Goal: Information Seeking & Learning: Learn about a topic

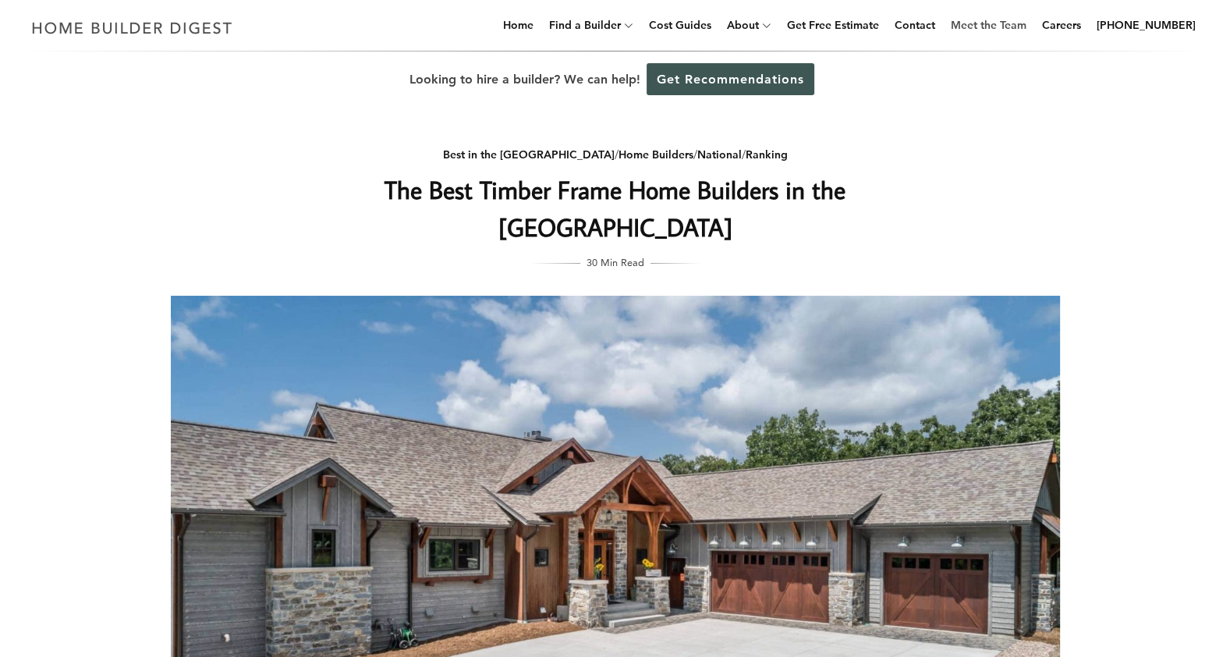
click at [994, 23] on link "Meet the Team" at bounding box center [988, 25] width 88 height 50
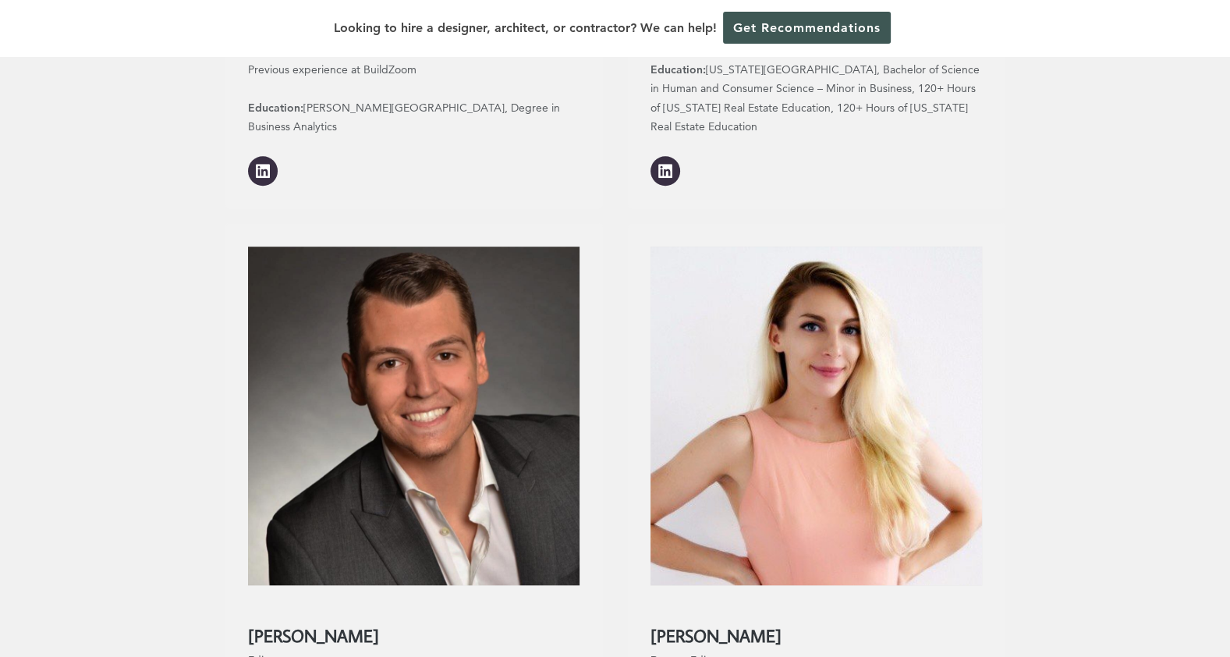
scroll to position [1092, 0]
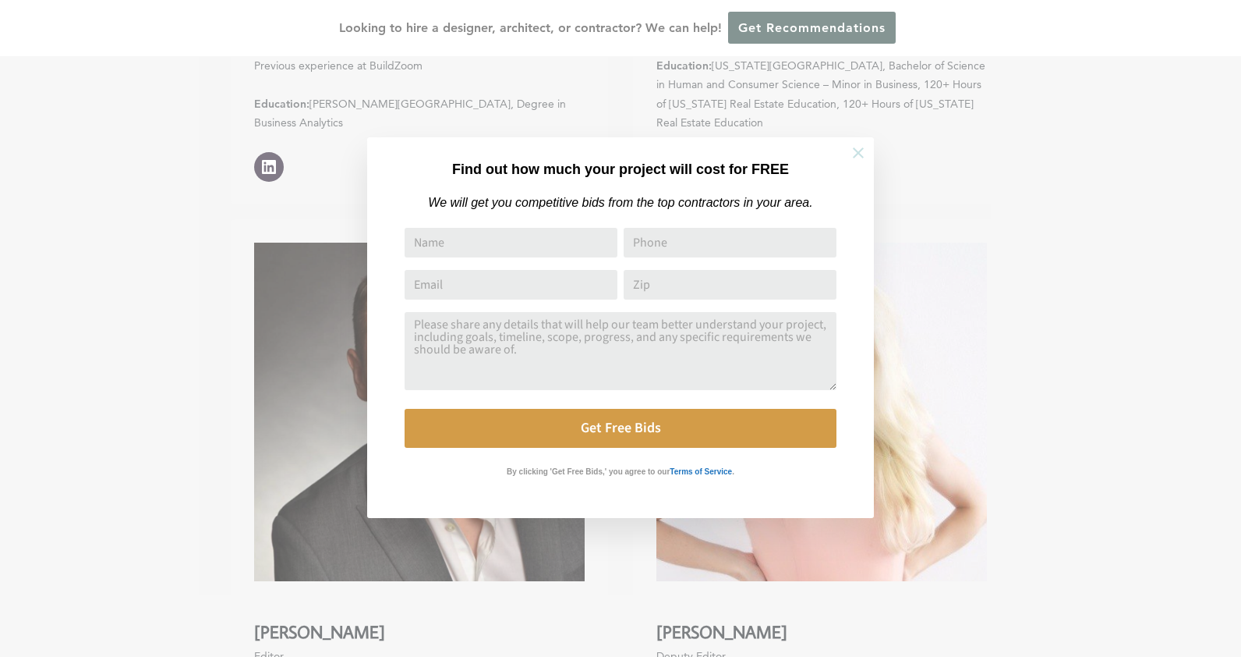
click at [860, 150] on icon at bounding box center [858, 152] width 11 height 11
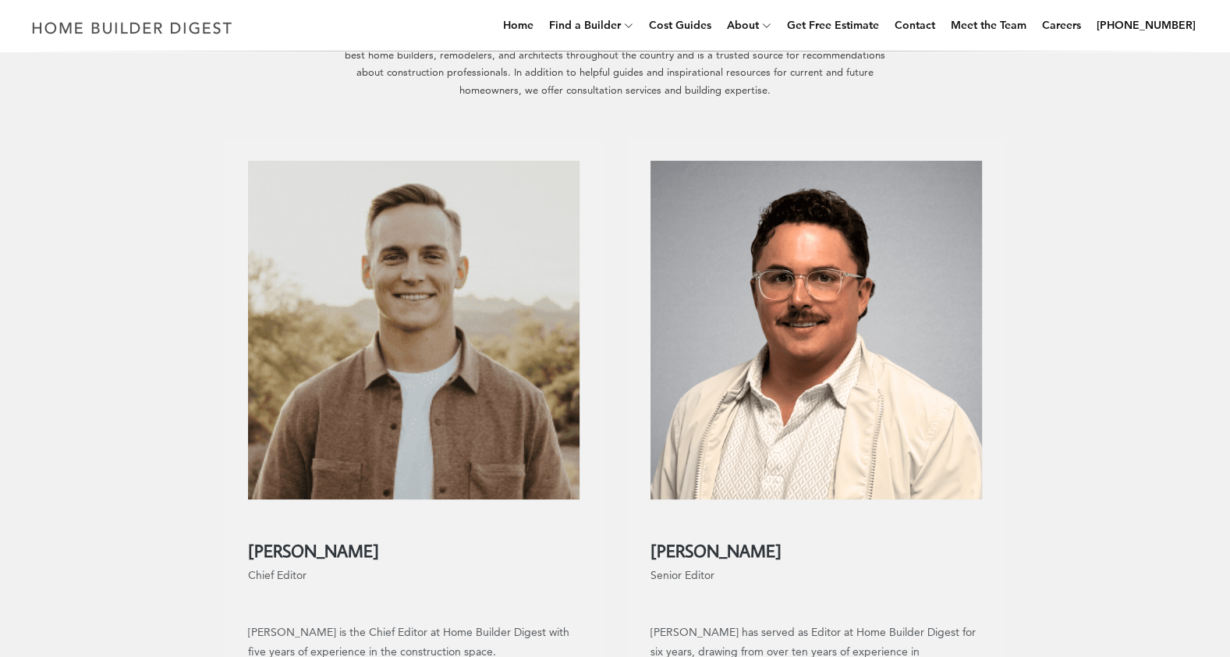
scroll to position [0, 0]
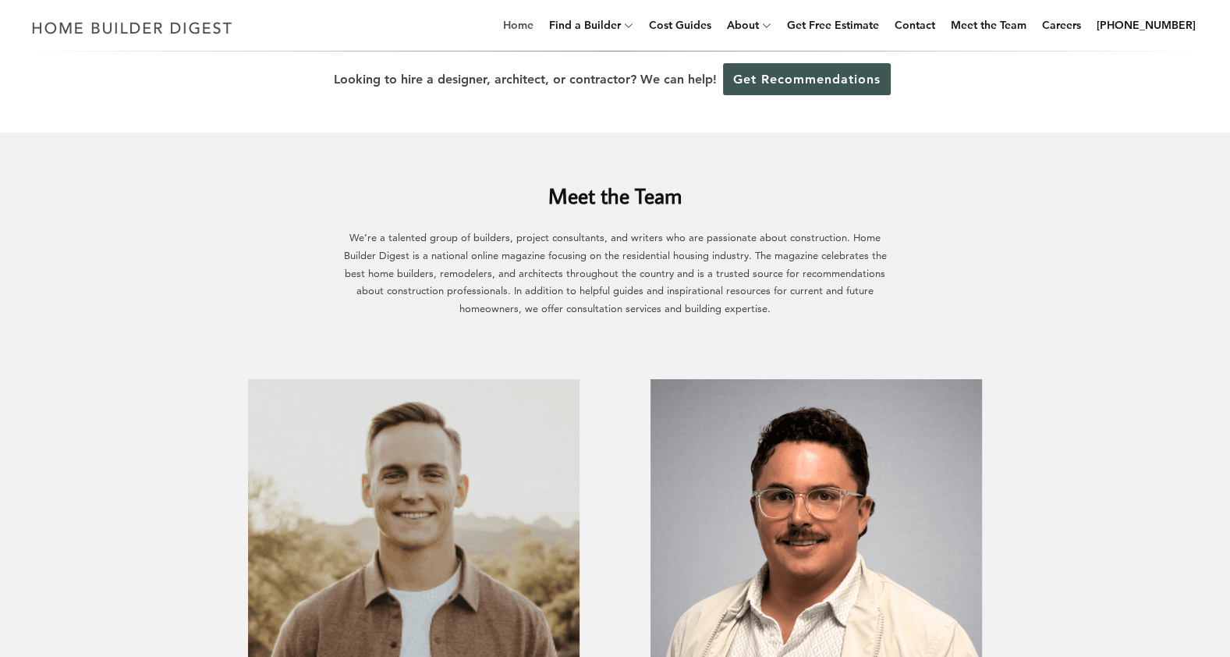
click at [538, 26] on link "Home" at bounding box center [518, 25] width 43 height 50
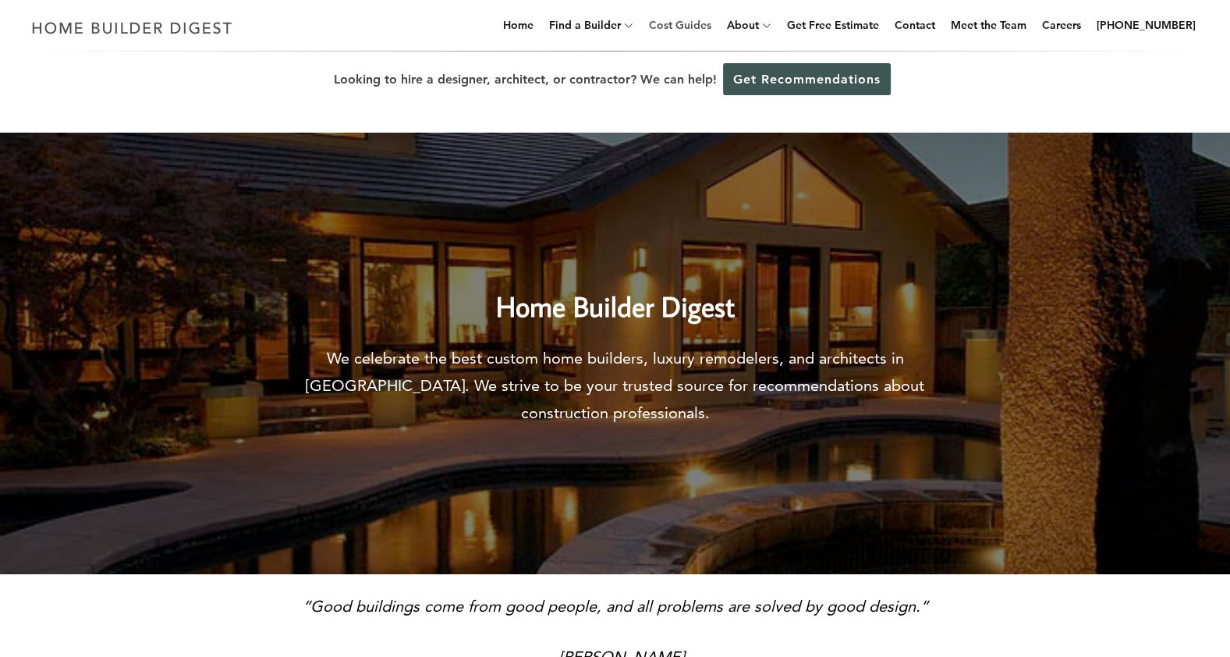
click at [686, 26] on link "Cost Guides" at bounding box center [679, 25] width 75 height 50
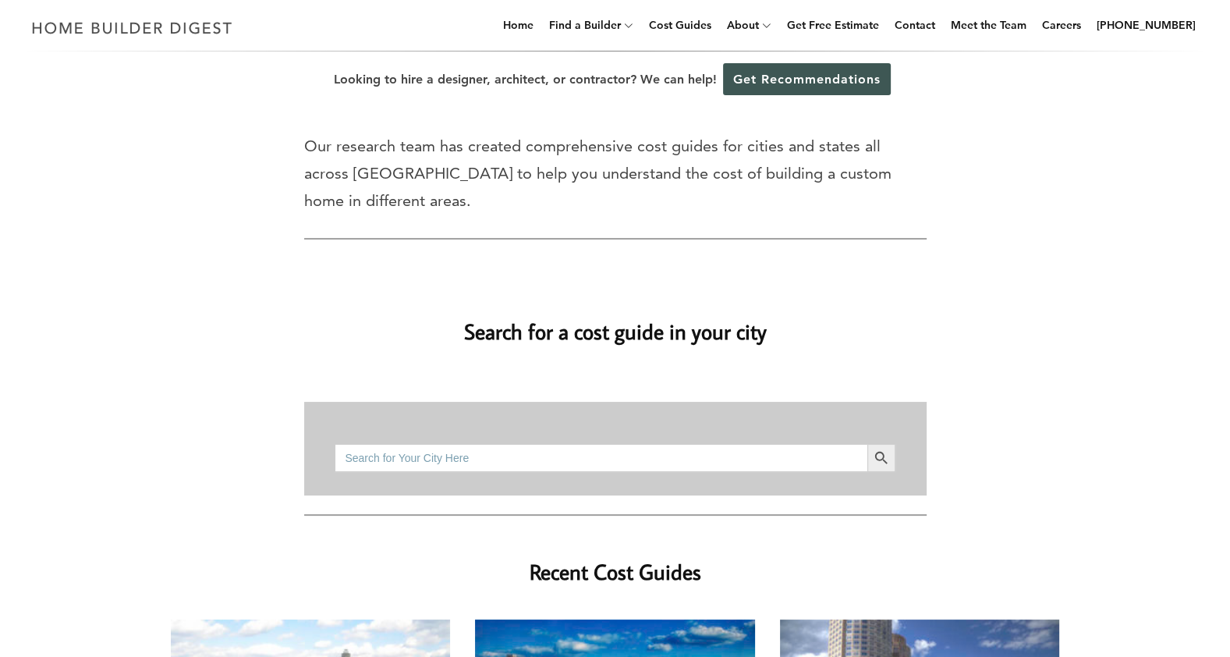
click at [536, 444] on input "Search for:" at bounding box center [600, 458] width 532 height 28
type input "marble falls, texas"
click at [879, 449] on icon "Search" at bounding box center [880, 457] width 17 height 17
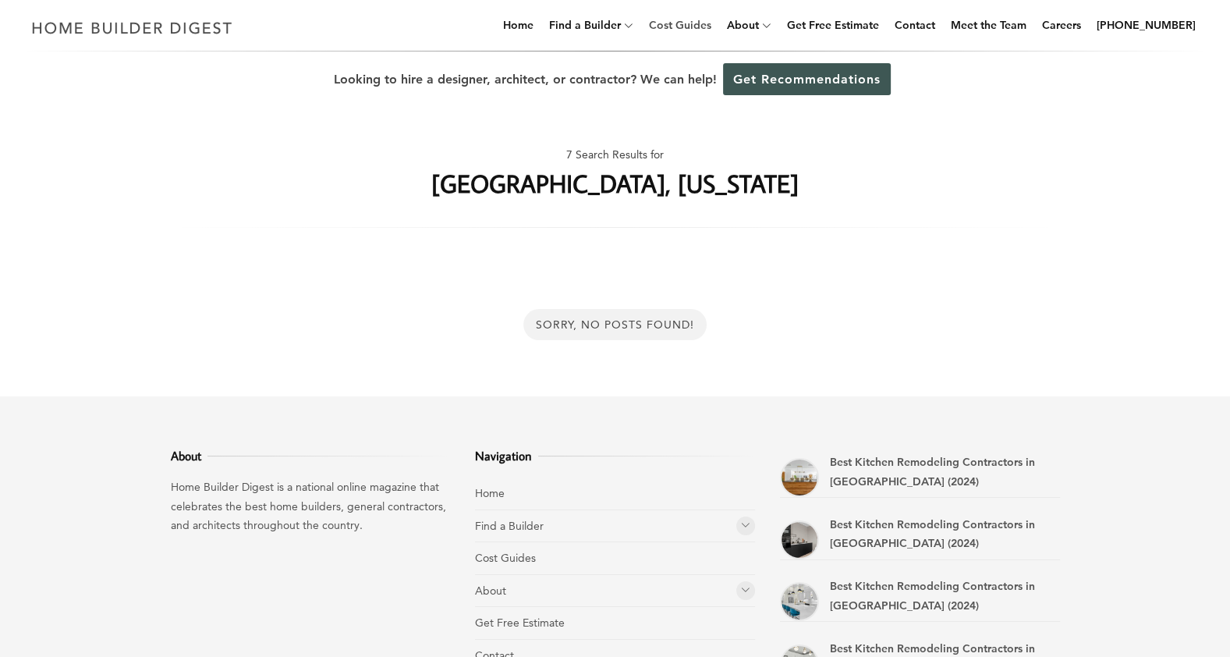
click at [702, 24] on link "Cost Guides" at bounding box center [679, 25] width 75 height 50
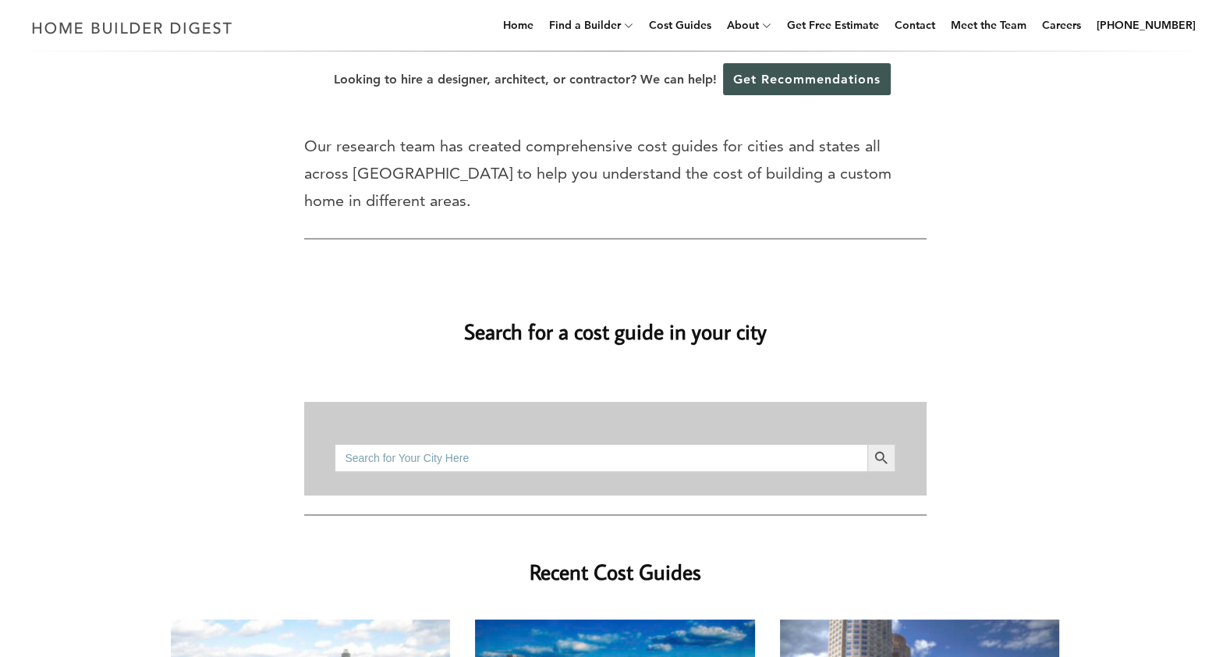
click at [449, 444] on input "Search for:" at bounding box center [600, 458] width 532 height 28
type input "[GEOGRAPHIC_DATA], [US_STATE]"
click at [879, 451] on icon "Search" at bounding box center [880, 457] width 12 height 12
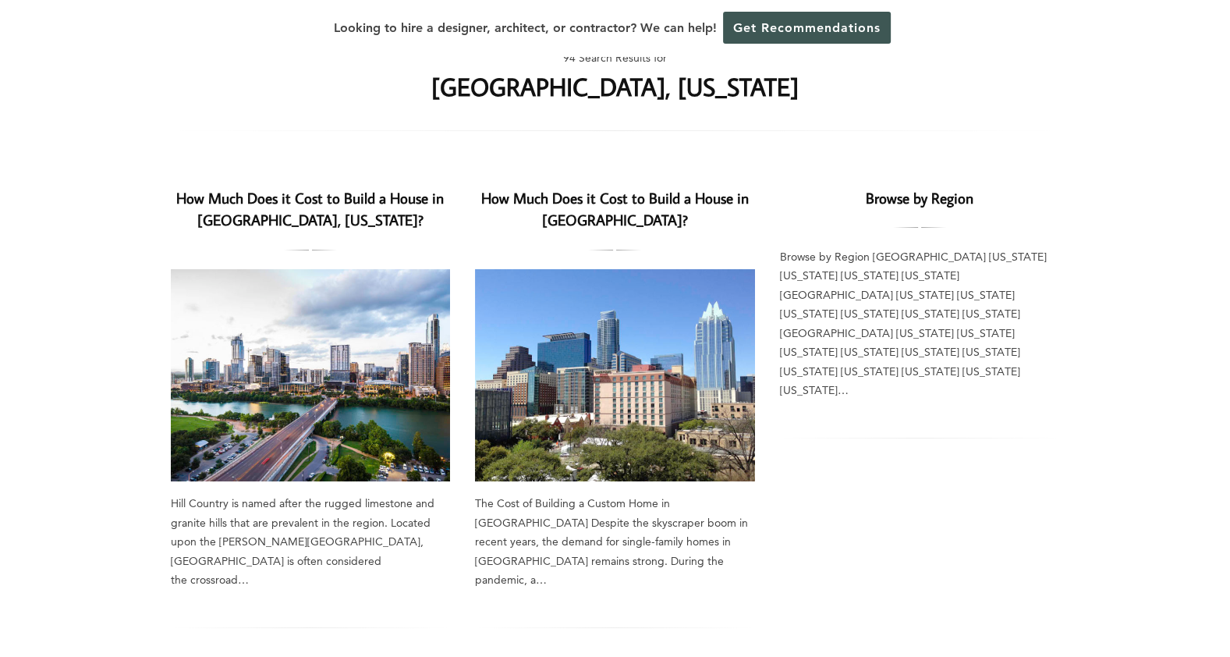
scroll to position [78, 0]
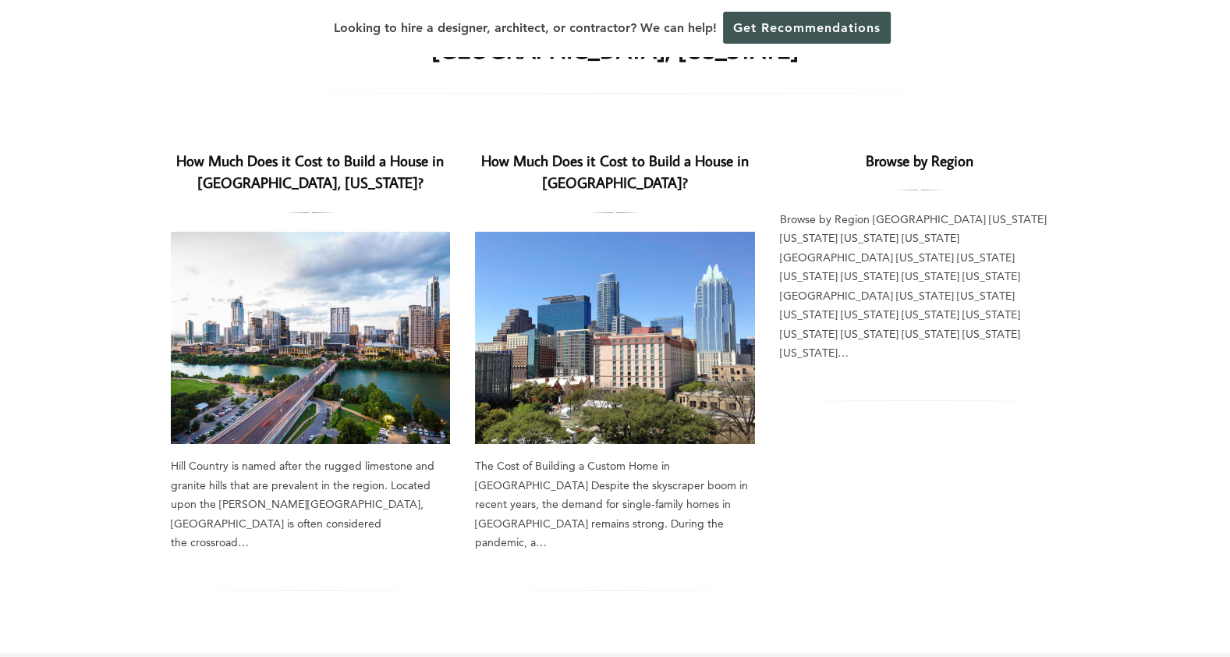
click at [283, 338] on img at bounding box center [311, 338] width 280 height 212
